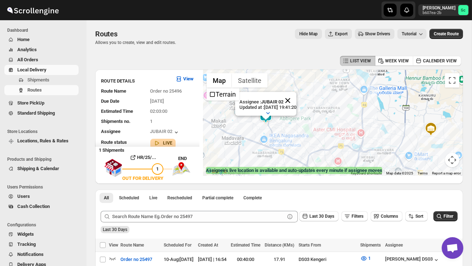
click at [297, 95] on button "Close" at bounding box center [287, 100] width 17 height 17
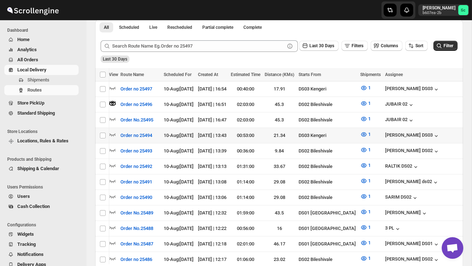
scroll to position [0, 78]
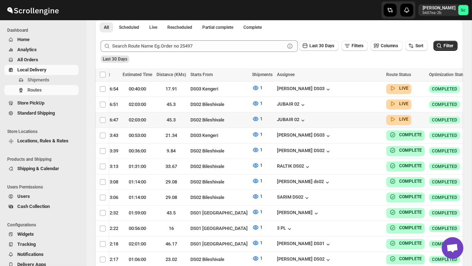
click at [472, 118] on icon "button" at bounding box center [476, 119] width 7 height 7
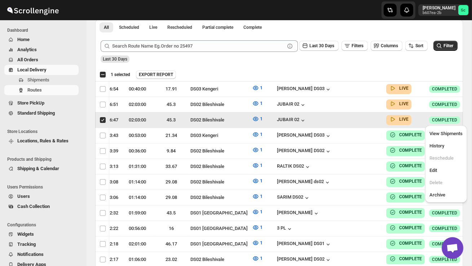
scroll to position [0, 0]
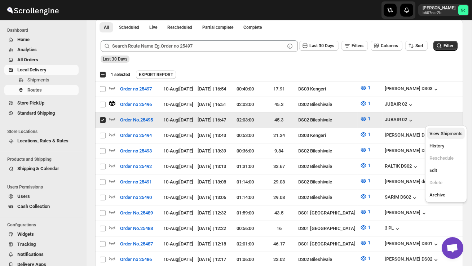
click at [450, 135] on span "View Shipments" at bounding box center [446, 133] width 33 height 5
checkbox input "false"
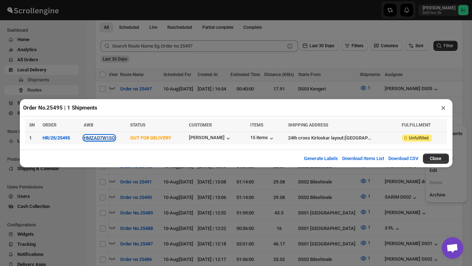
click at [104, 138] on button "HMZAD7W1SO" at bounding box center [99, 137] width 31 height 5
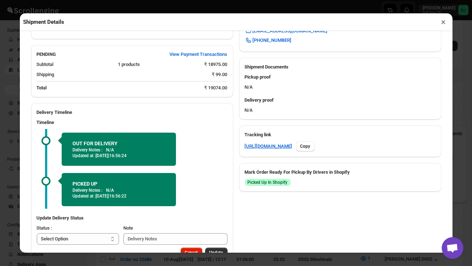
scroll to position [296, 0]
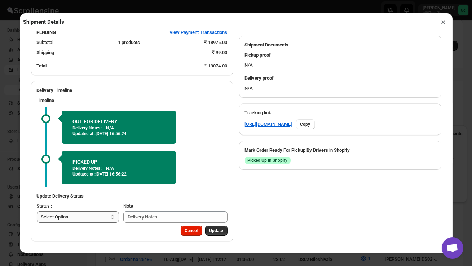
click at [99, 219] on select "Select Option PICKED UP OUT FOR DELIVERY RESCHEDULE DELIVERED CANCELLED" at bounding box center [78, 218] width 83 height 12
select select "DELIVERED"
click at [216, 231] on span "Update" at bounding box center [217, 231] width 14 height 6
select select
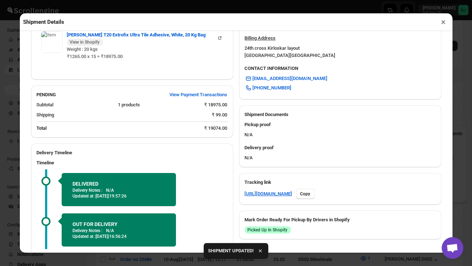
scroll to position [289, 0]
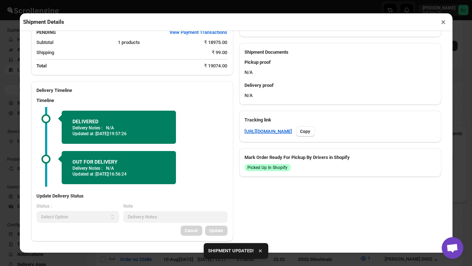
click at [443, 25] on button "×" at bounding box center [444, 22] width 10 height 10
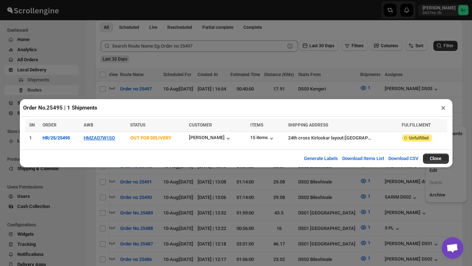
click at [443, 106] on button "×" at bounding box center [444, 108] width 10 height 10
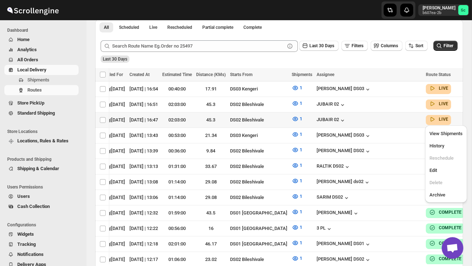
scroll to position [0, 78]
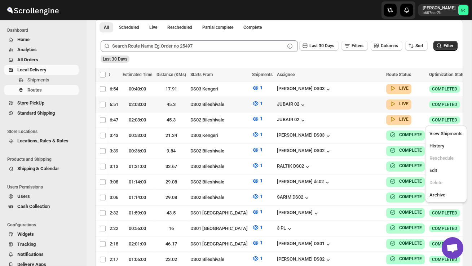
click at [472, 104] on icon "button" at bounding box center [476, 104] width 7 height 7
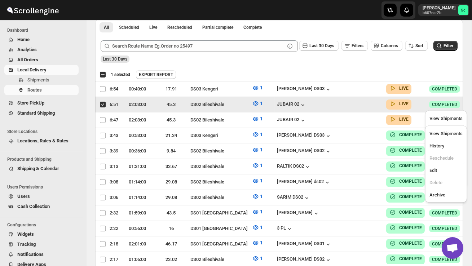
scroll to position [0, 0]
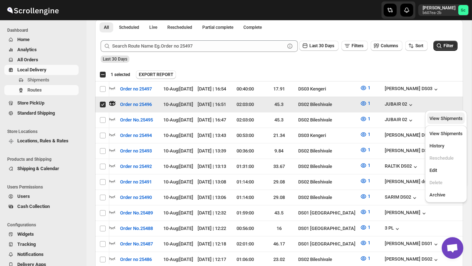
click at [454, 119] on span "View Shipments" at bounding box center [446, 118] width 33 height 5
checkbox input "false"
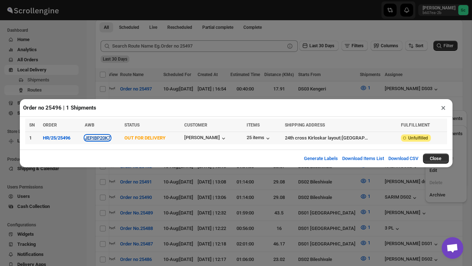
click at [106, 138] on button "JEPIBP20K7" at bounding box center [98, 137] width 26 height 5
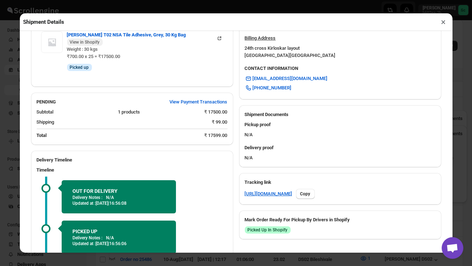
scroll to position [289, 0]
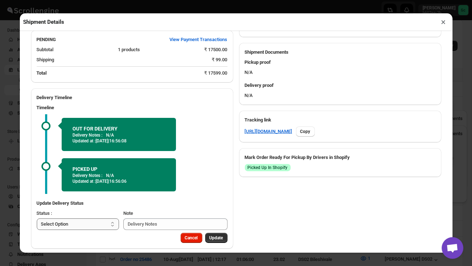
click at [97, 219] on select "Select Option PICKED UP OUT FOR DELIVERY RESCHEDULE DELIVERED CANCELLED" at bounding box center [78, 225] width 83 height 12
select select "DELIVERED"
click at [219, 235] on span "Update" at bounding box center [217, 238] width 14 height 6
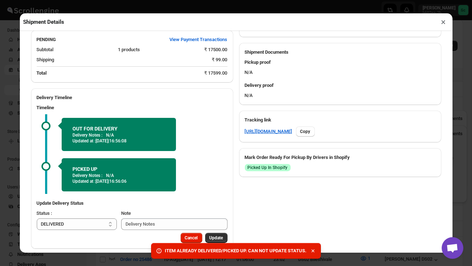
click at [445, 24] on button "×" at bounding box center [444, 22] width 10 height 10
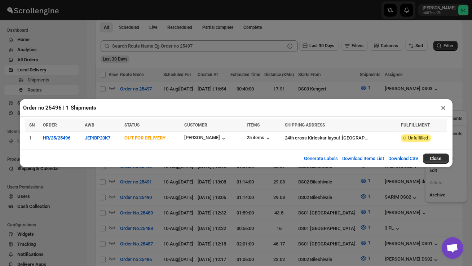
click at [445, 108] on button "×" at bounding box center [444, 108] width 10 height 10
